Goal: Information Seeking & Learning: Learn about a topic

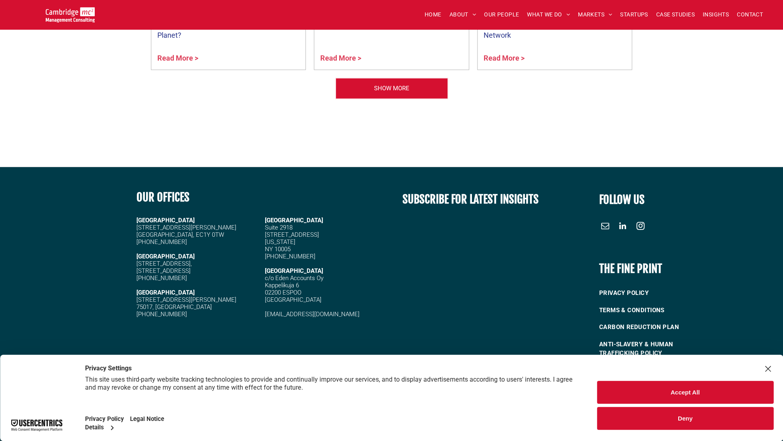
scroll to position [3352, 0]
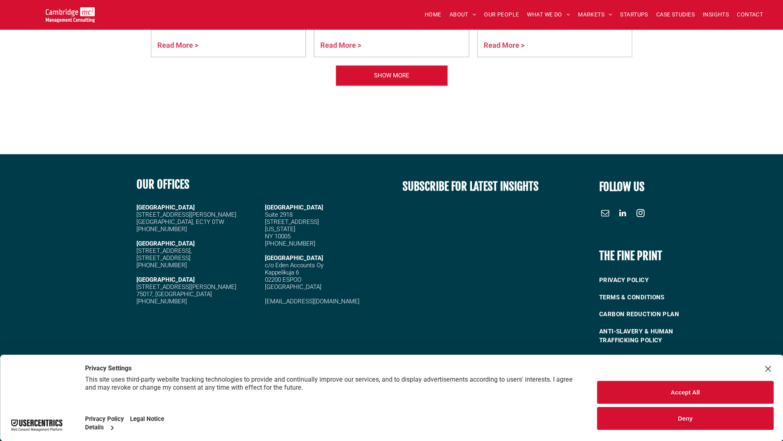
click at [684, 390] on button "Accept All" at bounding box center [684, 392] width 176 height 23
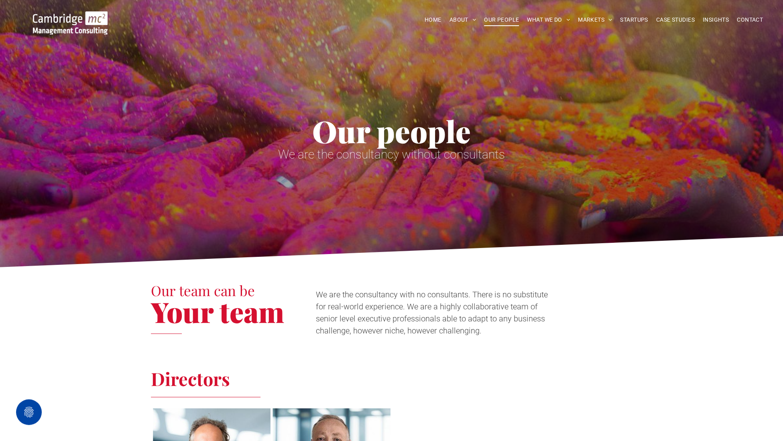
scroll to position [0, 0]
